Goal: Navigation & Orientation: Find specific page/section

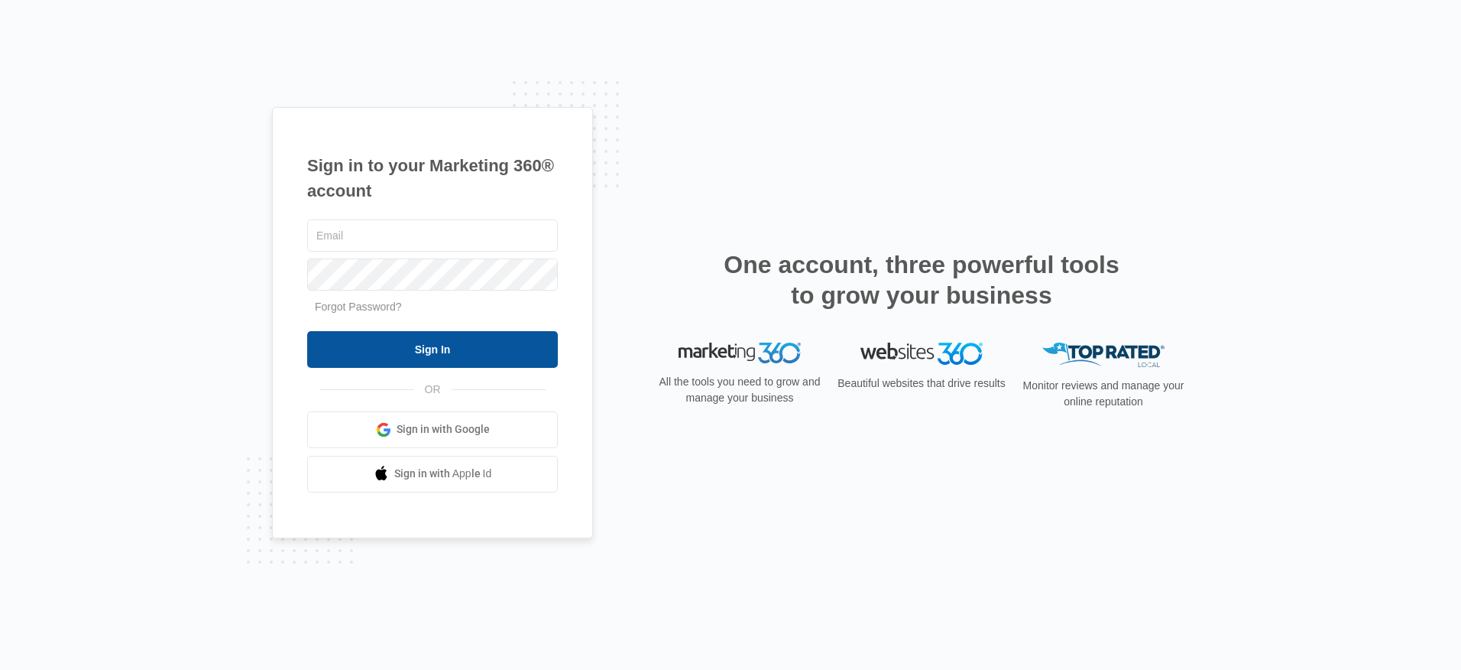
type input "[EMAIL_ADDRESS][DOMAIN_NAME]"
click at [465, 350] on input "Sign In" at bounding box center [432, 349] width 251 height 37
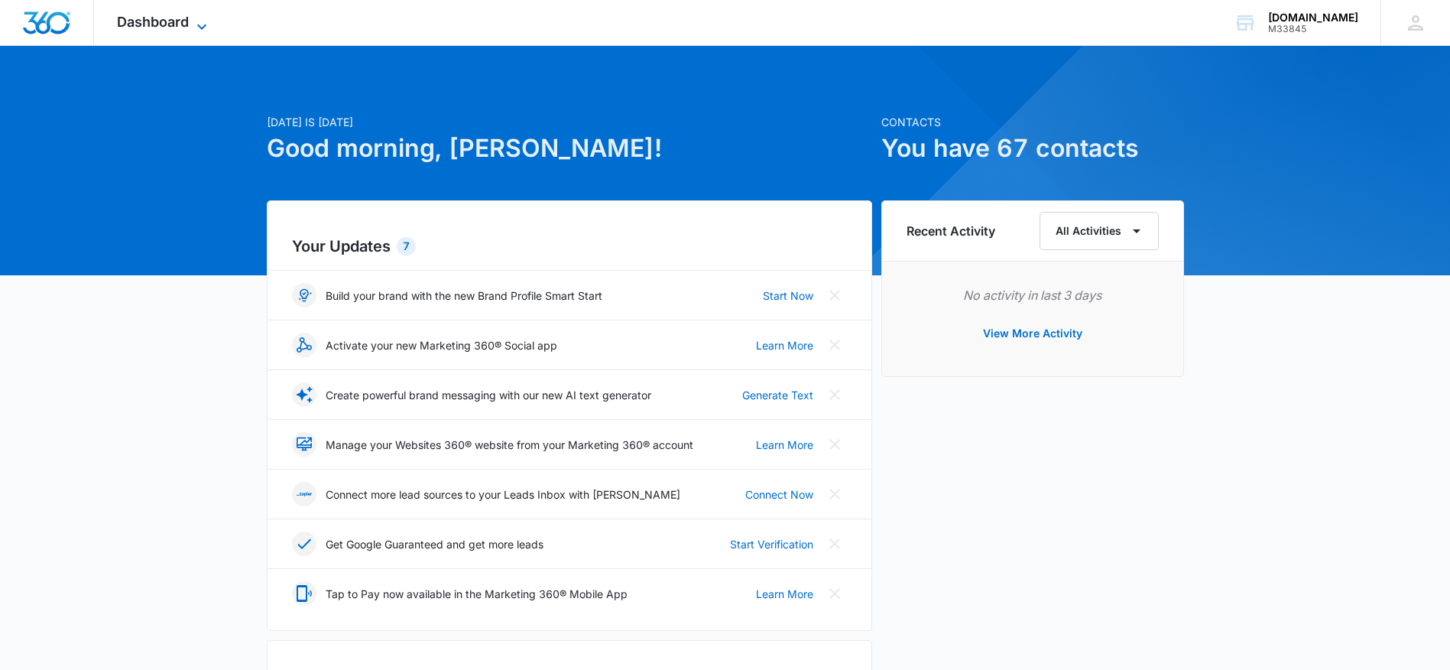
click at [197, 21] on icon at bounding box center [202, 27] width 18 height 18
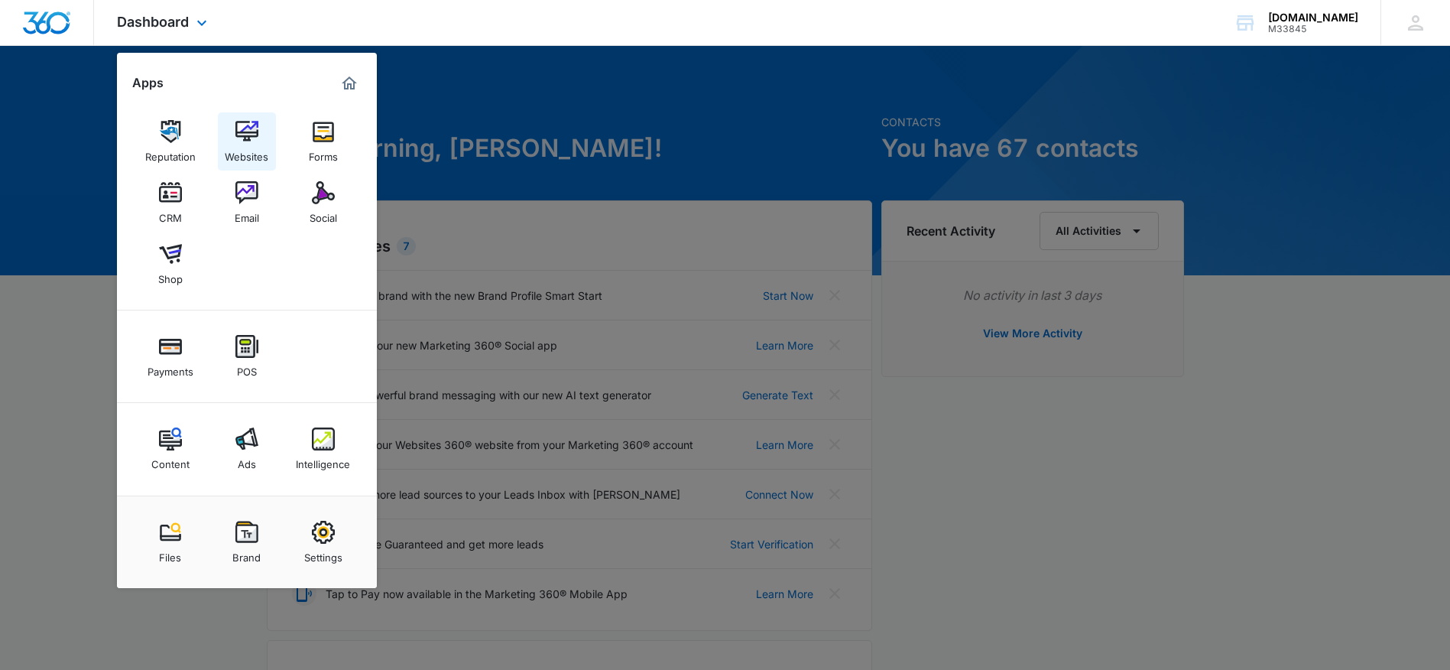
click at [249, 144] on div "Websites" at bounding box center [247, 153] width 44 height 20
